Goal: Task Accomplishment & Management: Use online tool/utility

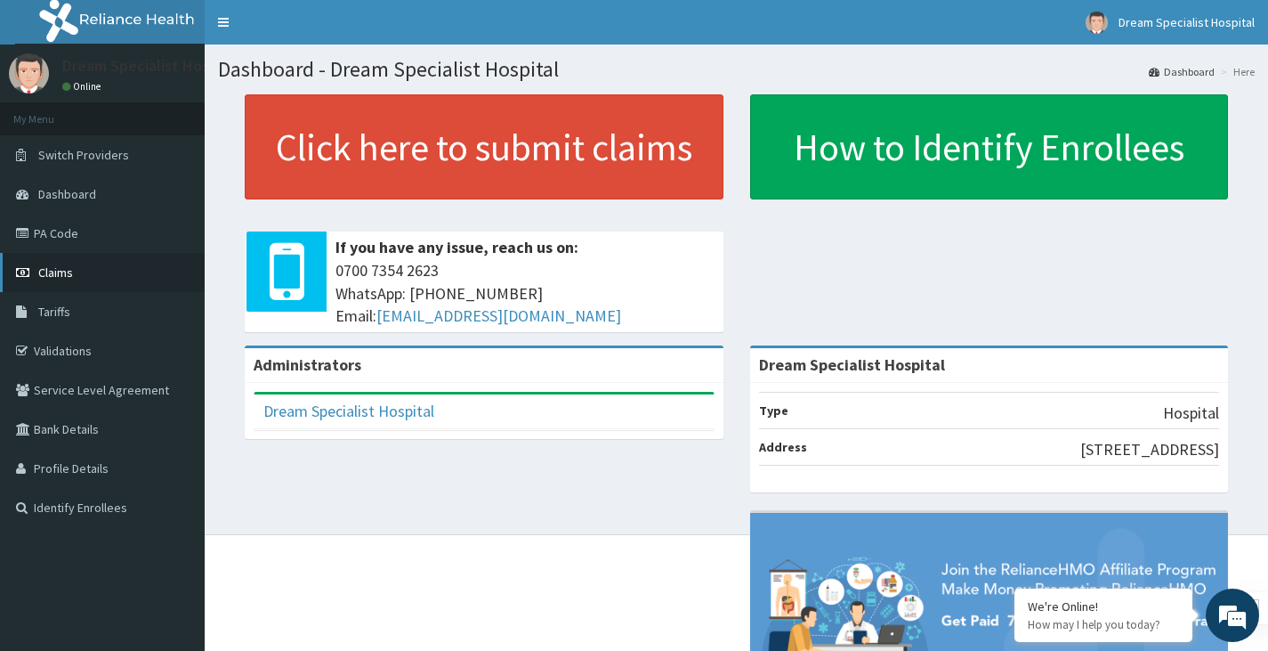
click at [52, 269] on span "Claims" at bounding box center [55, 272] width 35 height 16
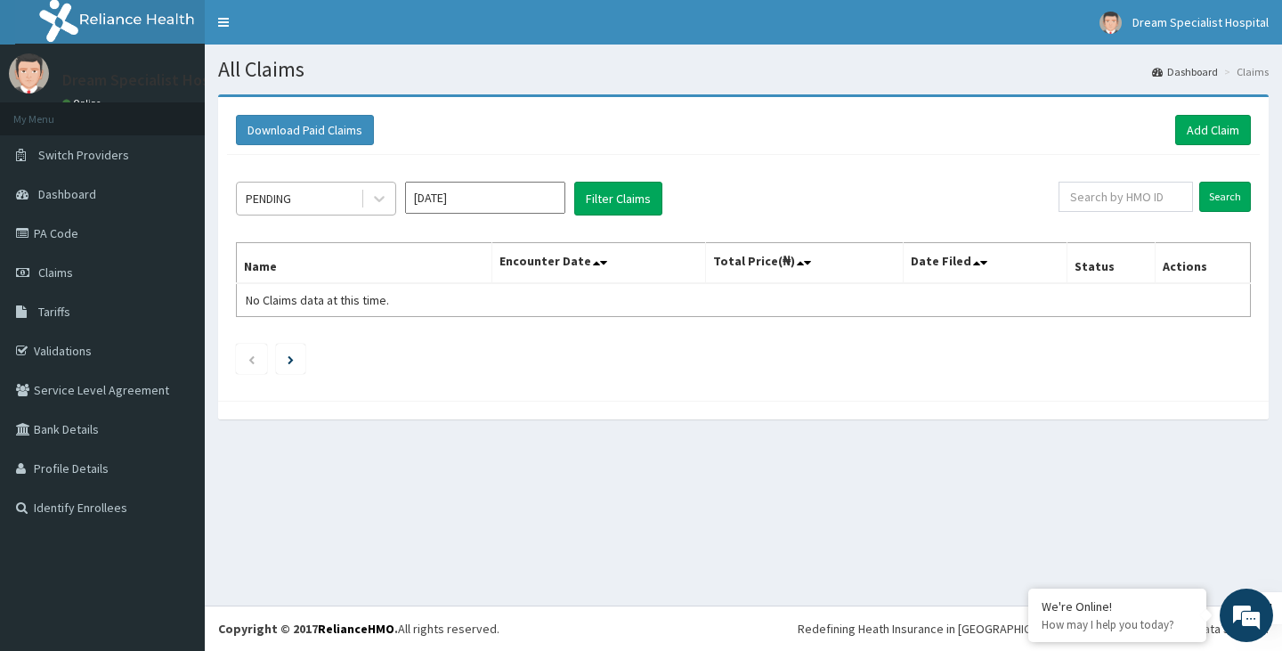
click at [336, 201] on div "PENDING" at bounding box center [299, 198] width 124 height 28
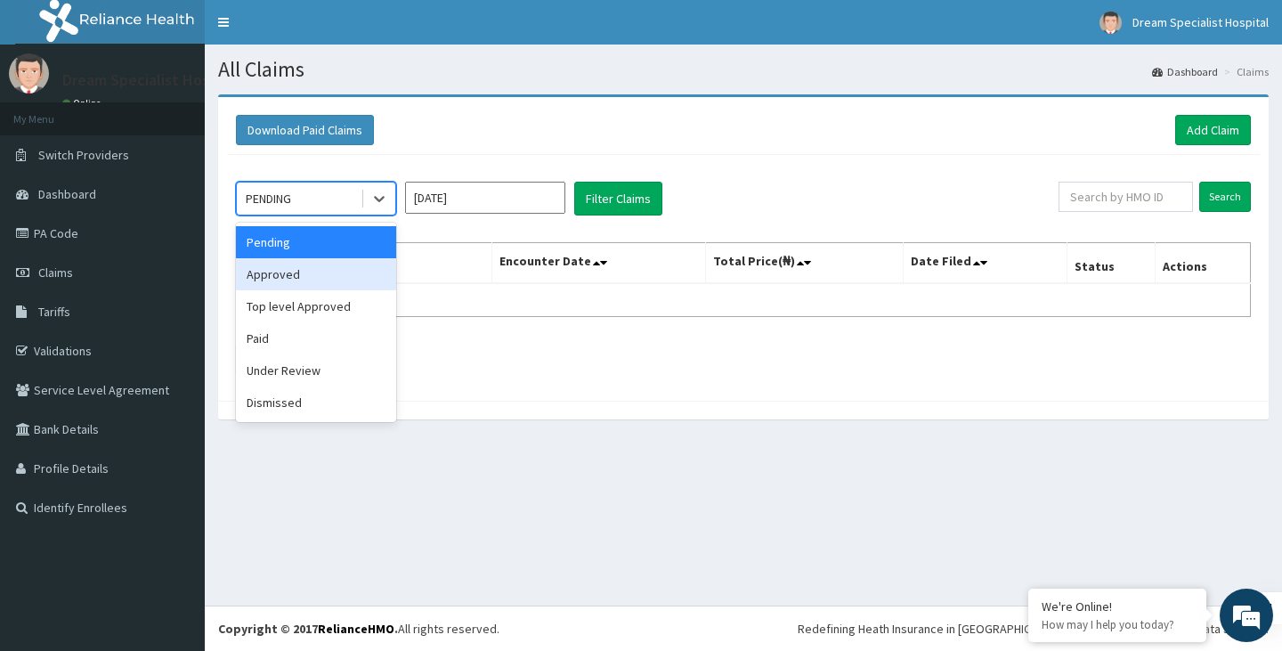
click at [288, 275] on div "Approved" at bounding box center [316, 274] width 160 height 32
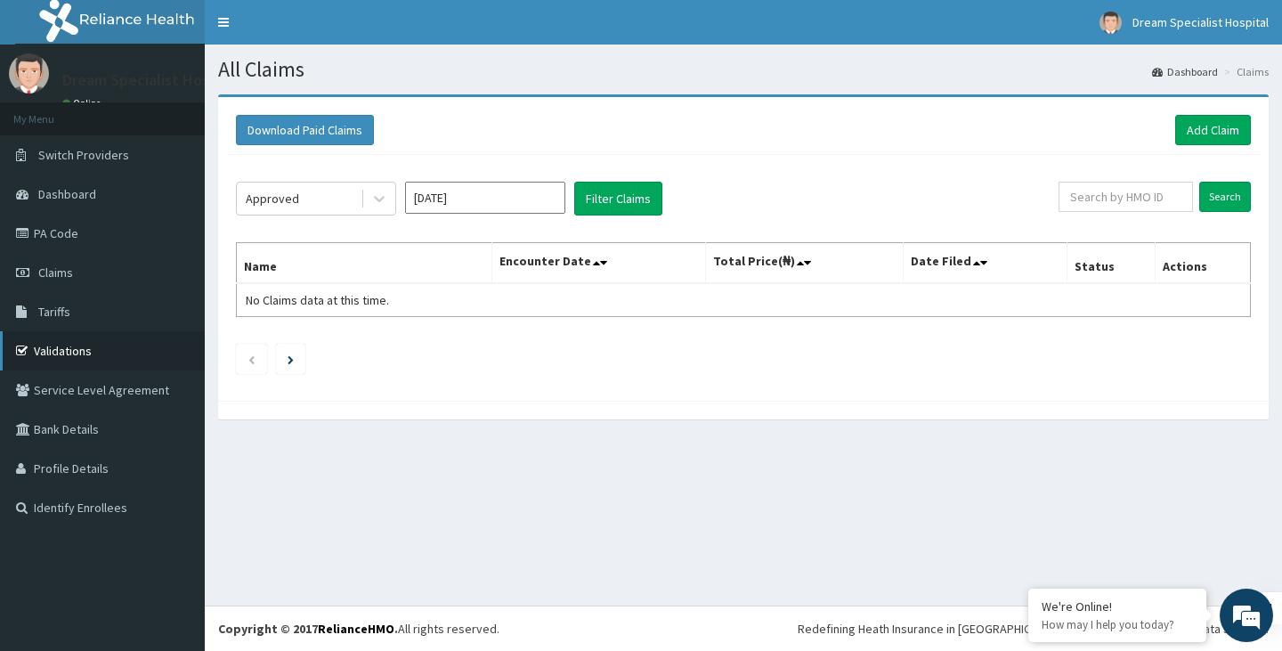
click at [93, 359] on link "Validations" at bounding box center [102, 350] width 205 height 39
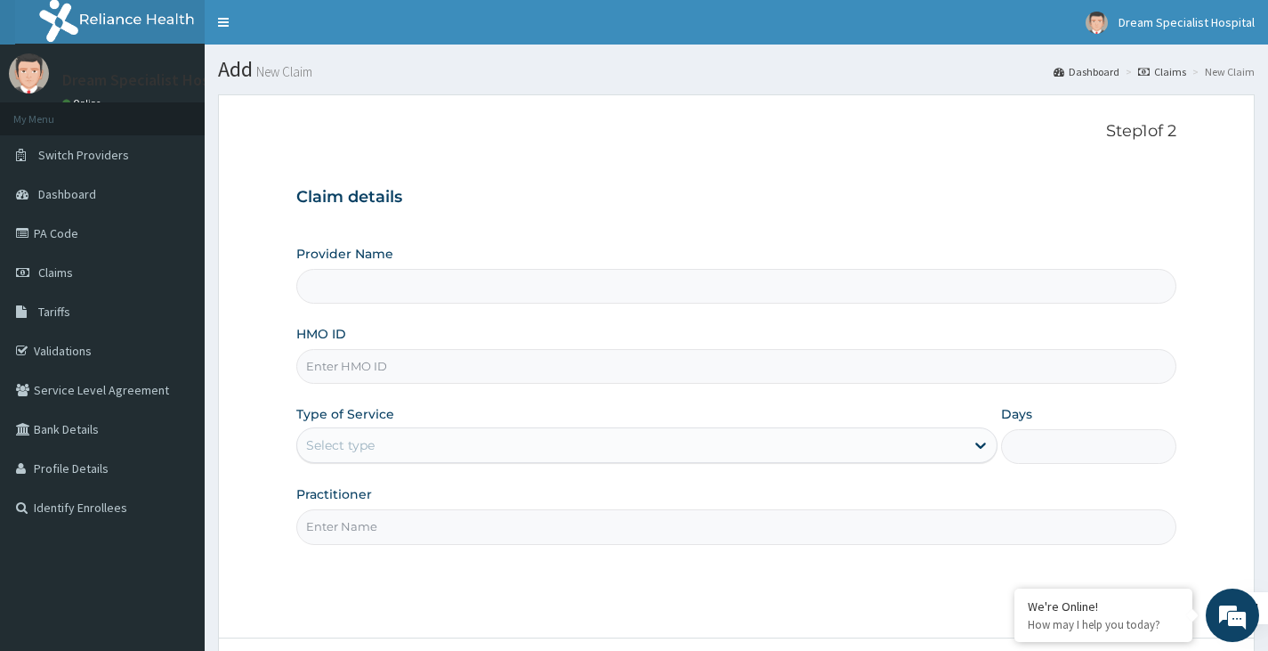
type input "Dream Specialist Hospital"
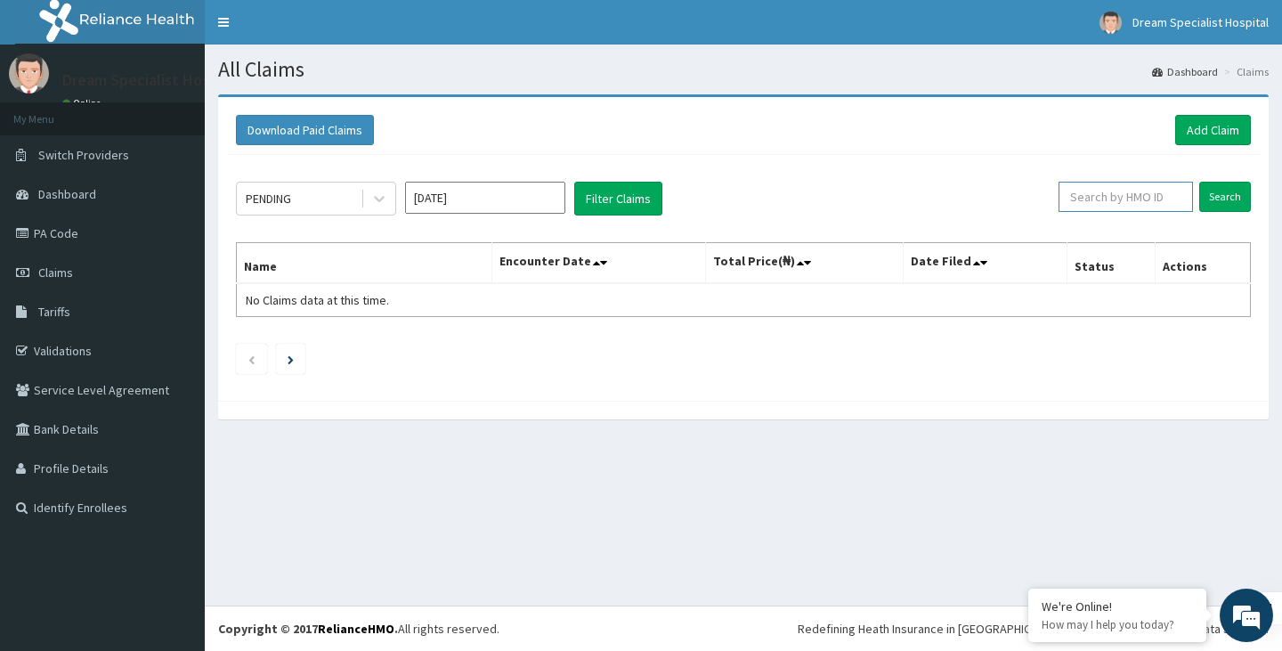
click at [1153, 194] on input "text" at bounding box center [1125, 197] width 134 height 30
paste input "NPF/10130/A"
type input "NPF/10130/A"
click at [325, 200] on div "PENDING" at bounding box center [299, 198] width 124 height 28
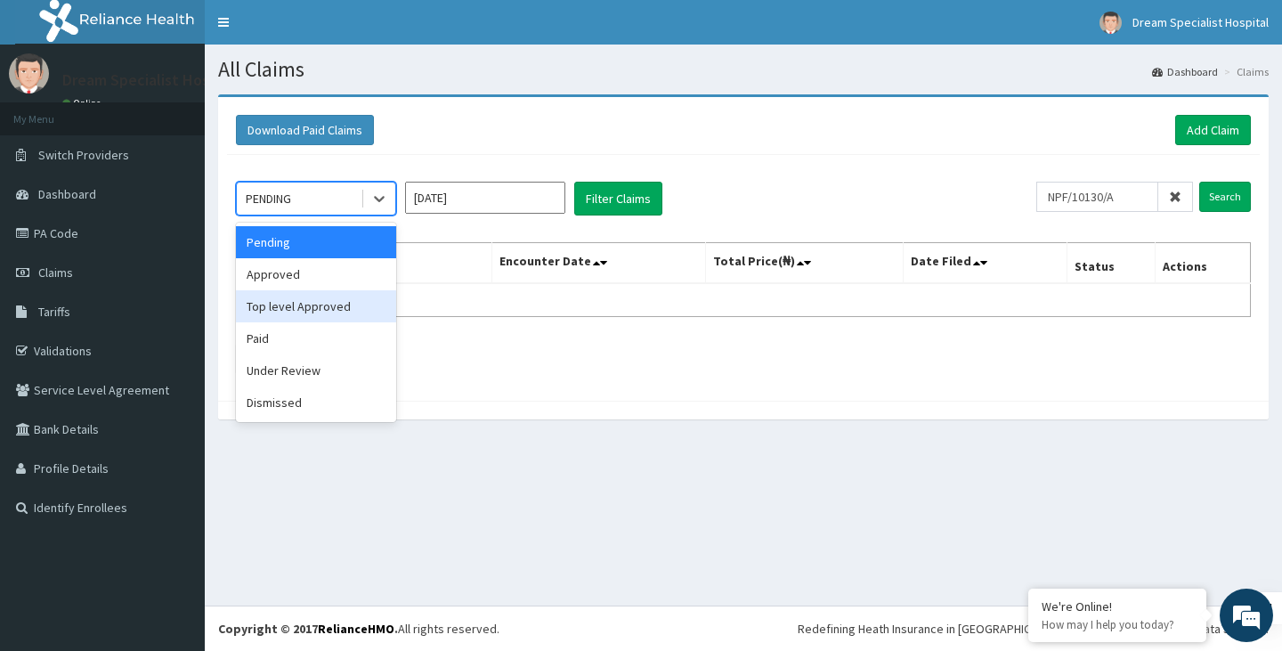
click at [314, 286] on div "Approved" at bounding box center [316, 274] width 160 height 32
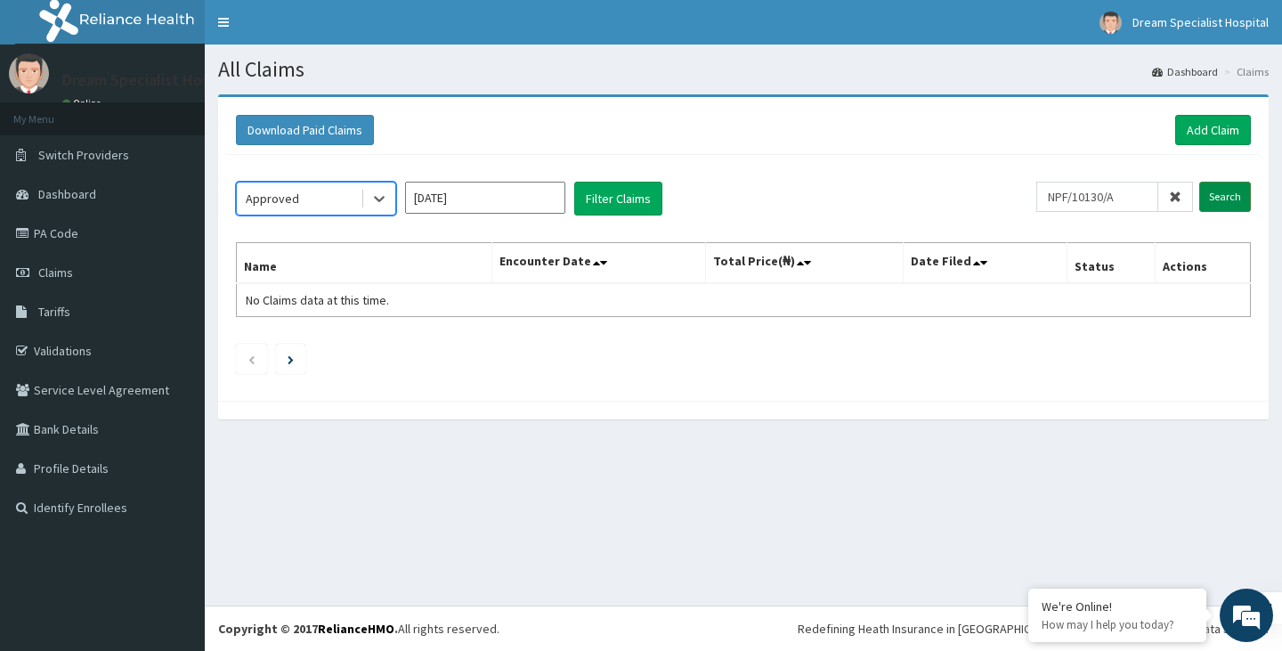
click at [1230, 197] on input "Search" at bounding box center [1225, 197] width 52 height 30
click at [73, 231] on link "PA Code" at bounding box center [102, 233] width 205 height 39
